Goal: Task Accomplishment & Management: Use online tool/utility

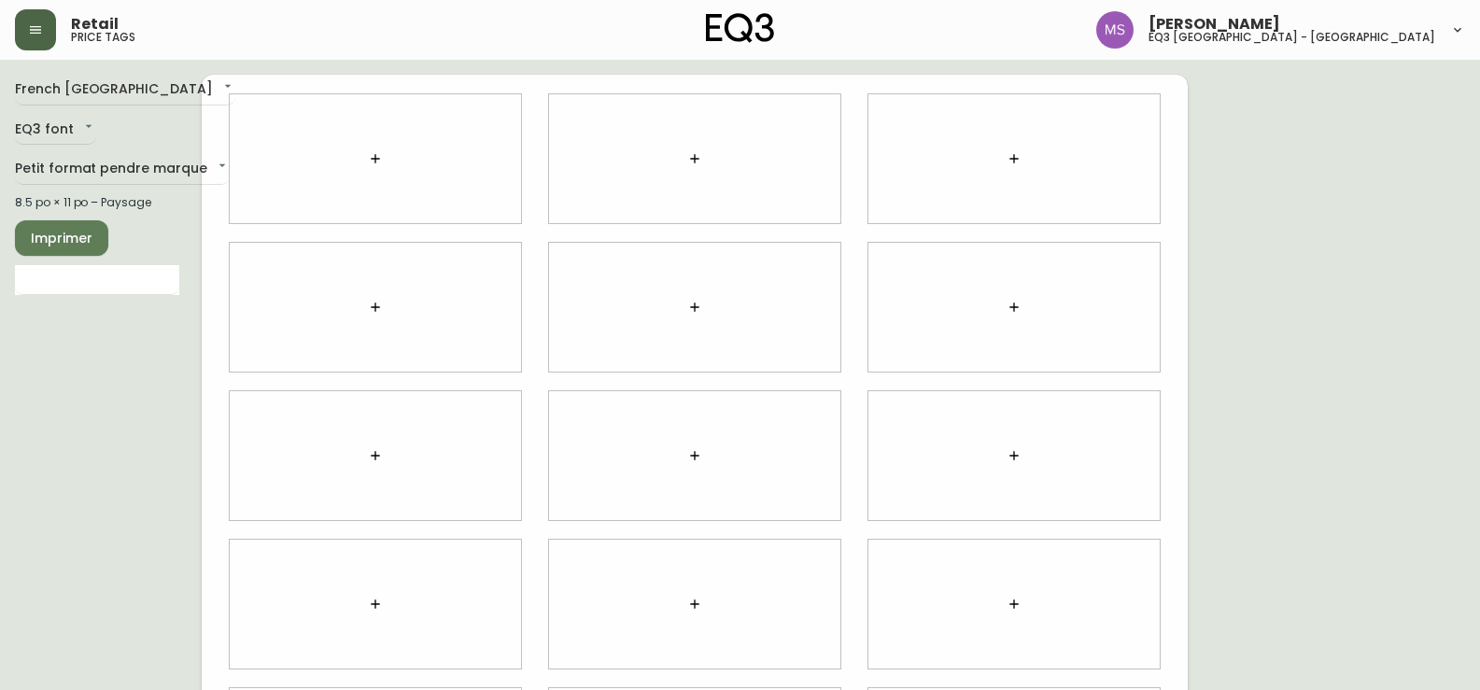
click at [37, 35] on icon "button" at bounding box center [35, 29] width 15 height 15
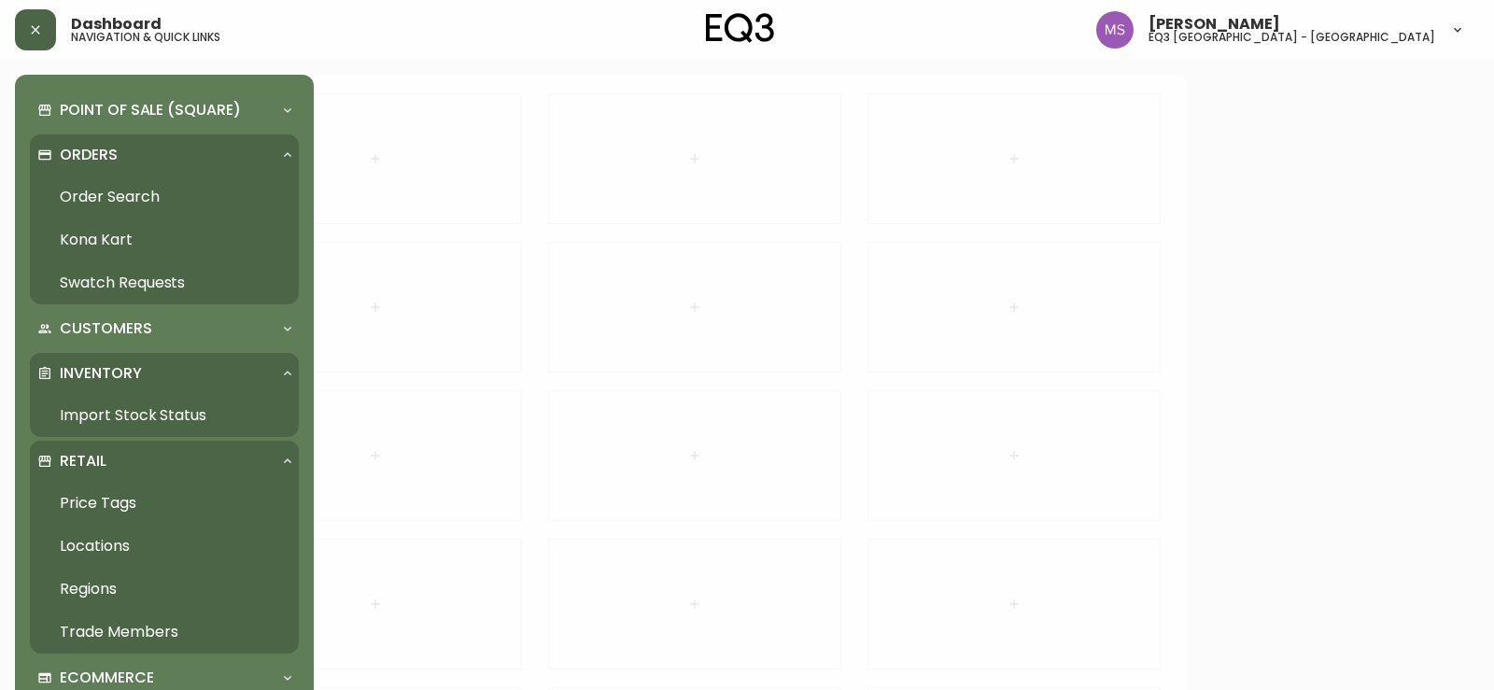
click at [187, 416] on link "Import Stock Status" at bounding box center [164, 415] width 269 height 43
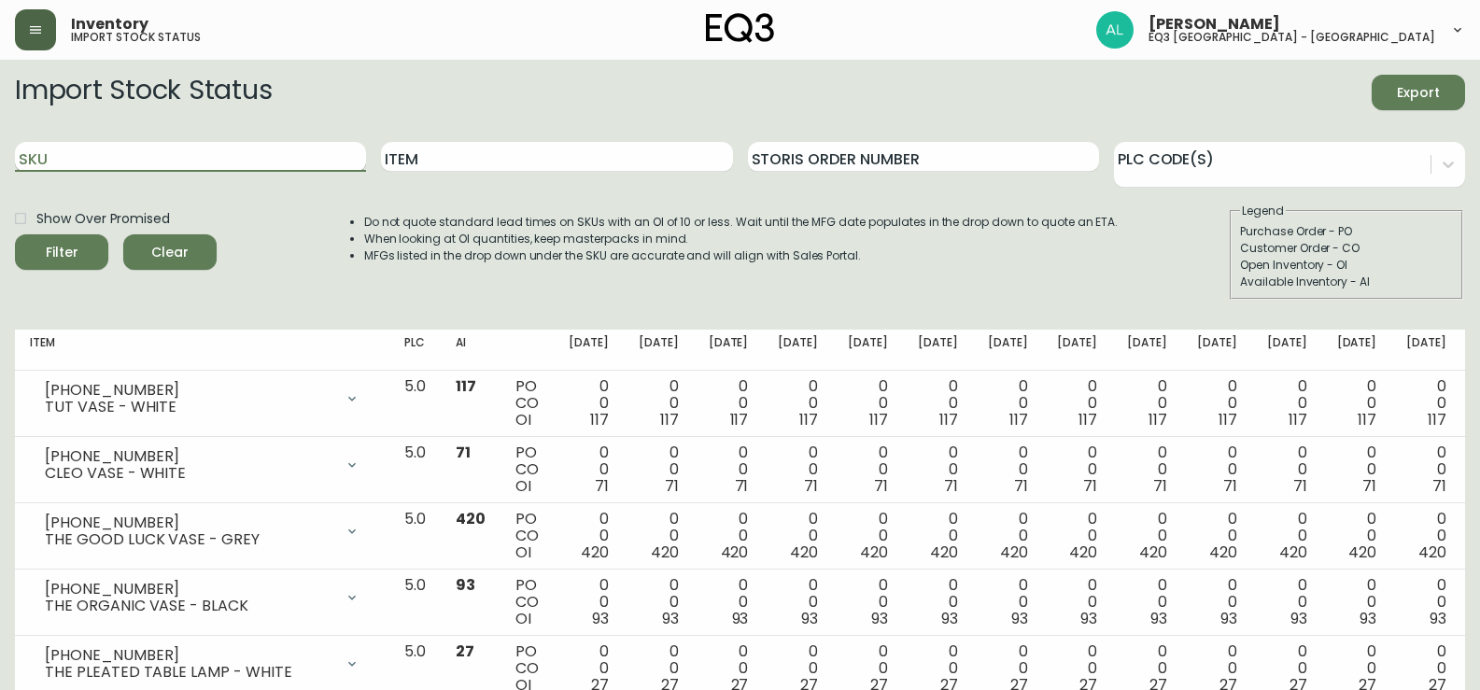
click at [171, 145] on input "SKU" at bounding box center [190, 157] width 351 height 30
type input "7020-060"
click at [15, 234] on button "Filter" at bounding box center [61, 251] width 93 height 35
